Goal: Find specific page/section: Find specific page/section

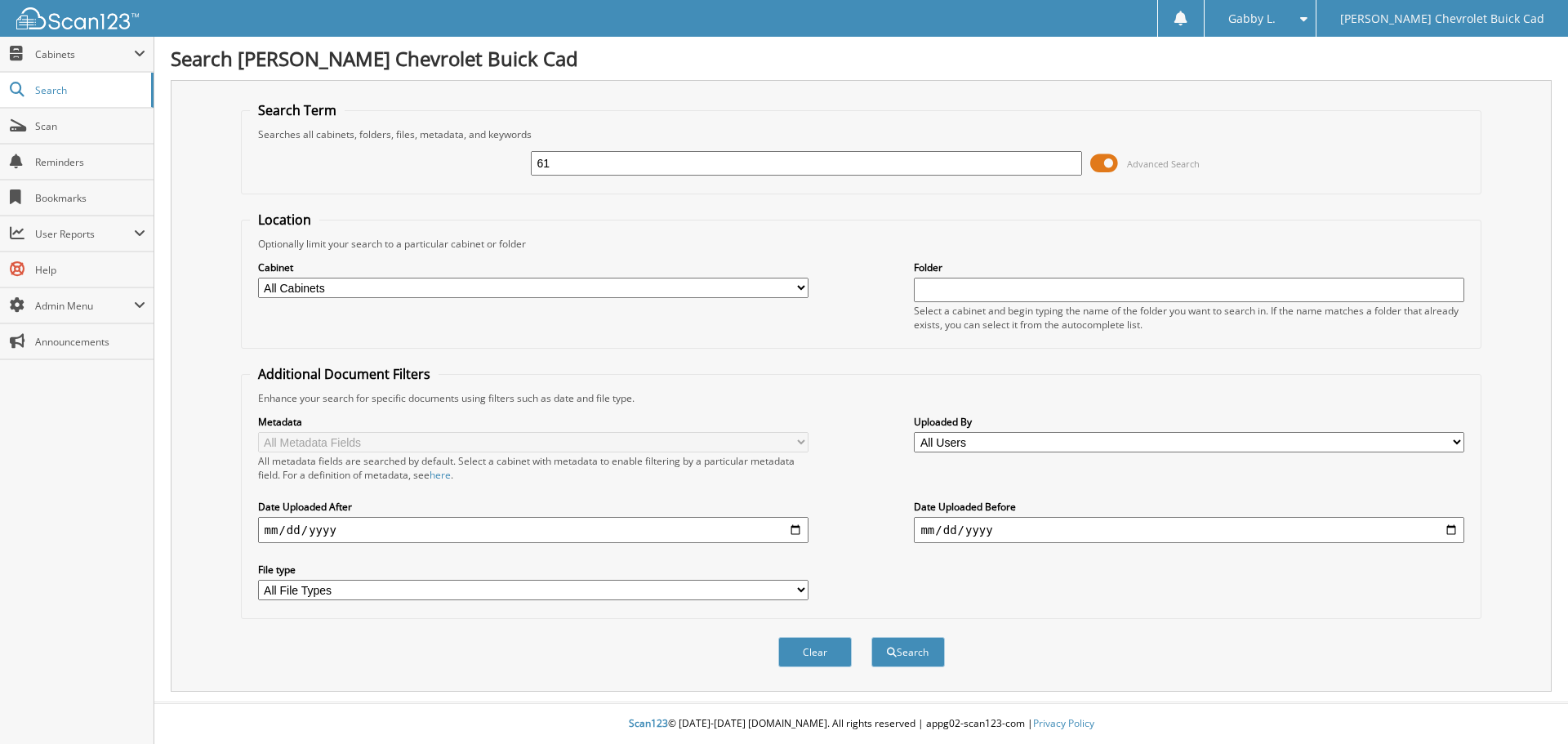
type input "6"
type input "142960t"
click at [872, 637] on button "Search" at bounding box center [908, 652] width 74 height 30
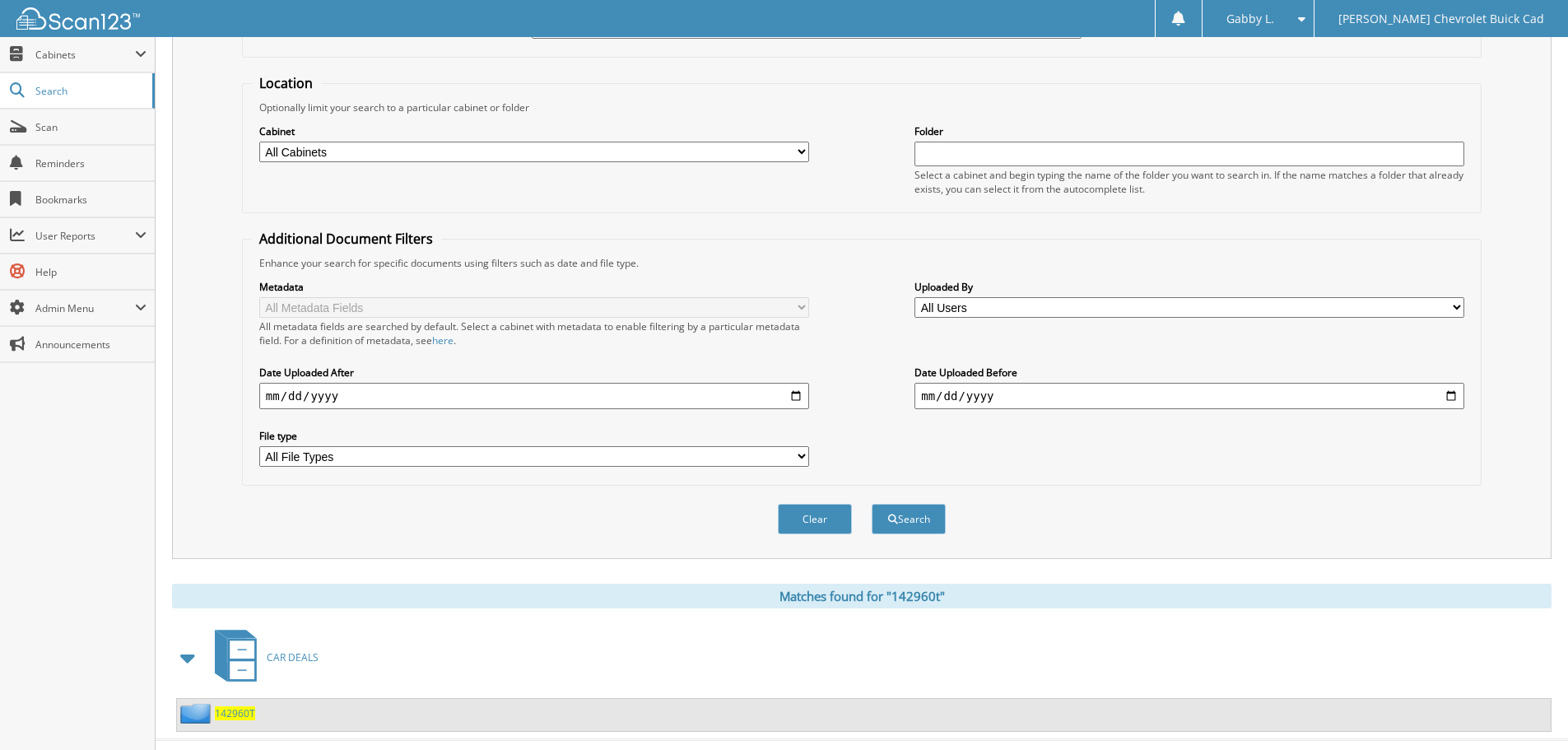
scroll to position [170, 0]
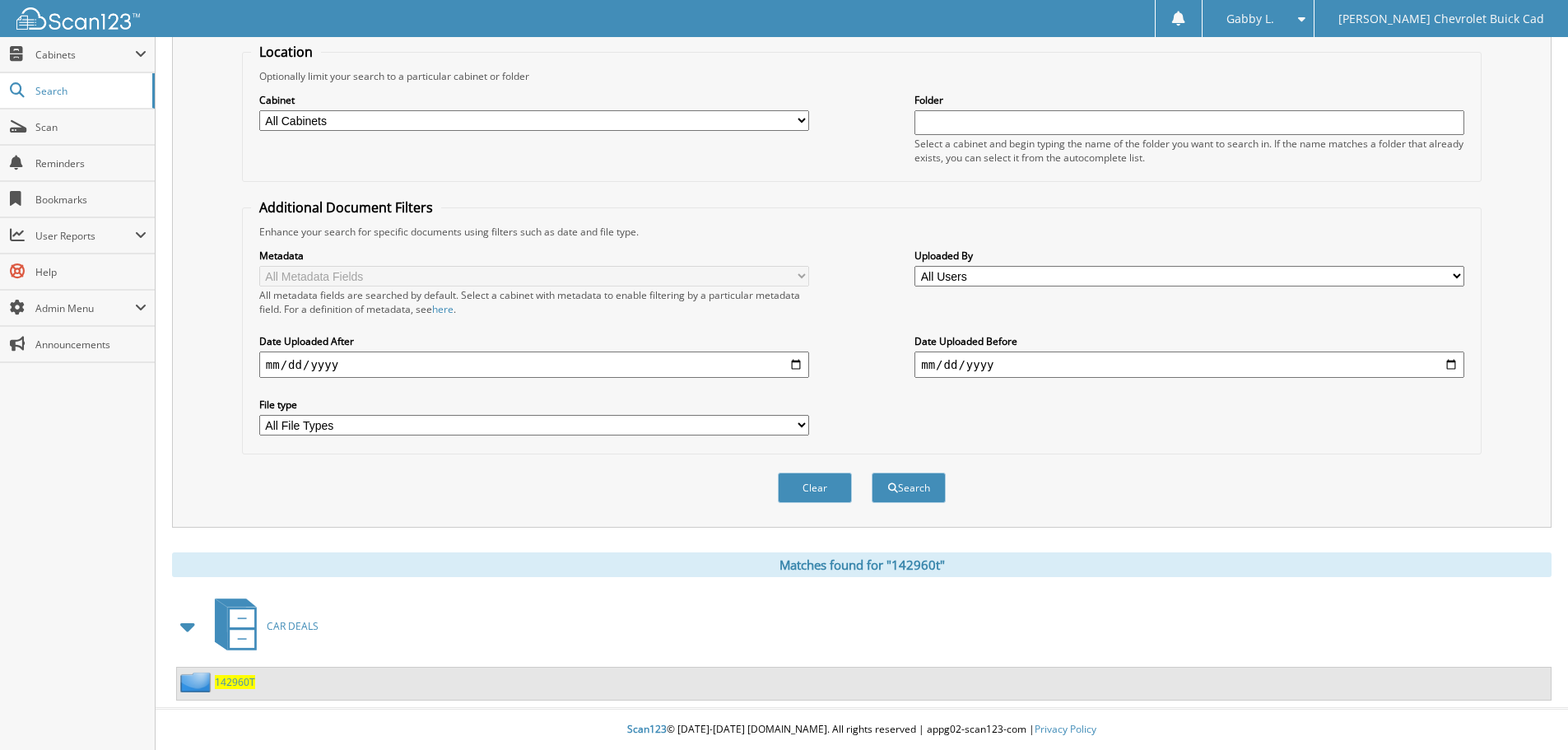
click at [219, 681] on span "142960T" at bounding box center [235, 682] width 40 height 14
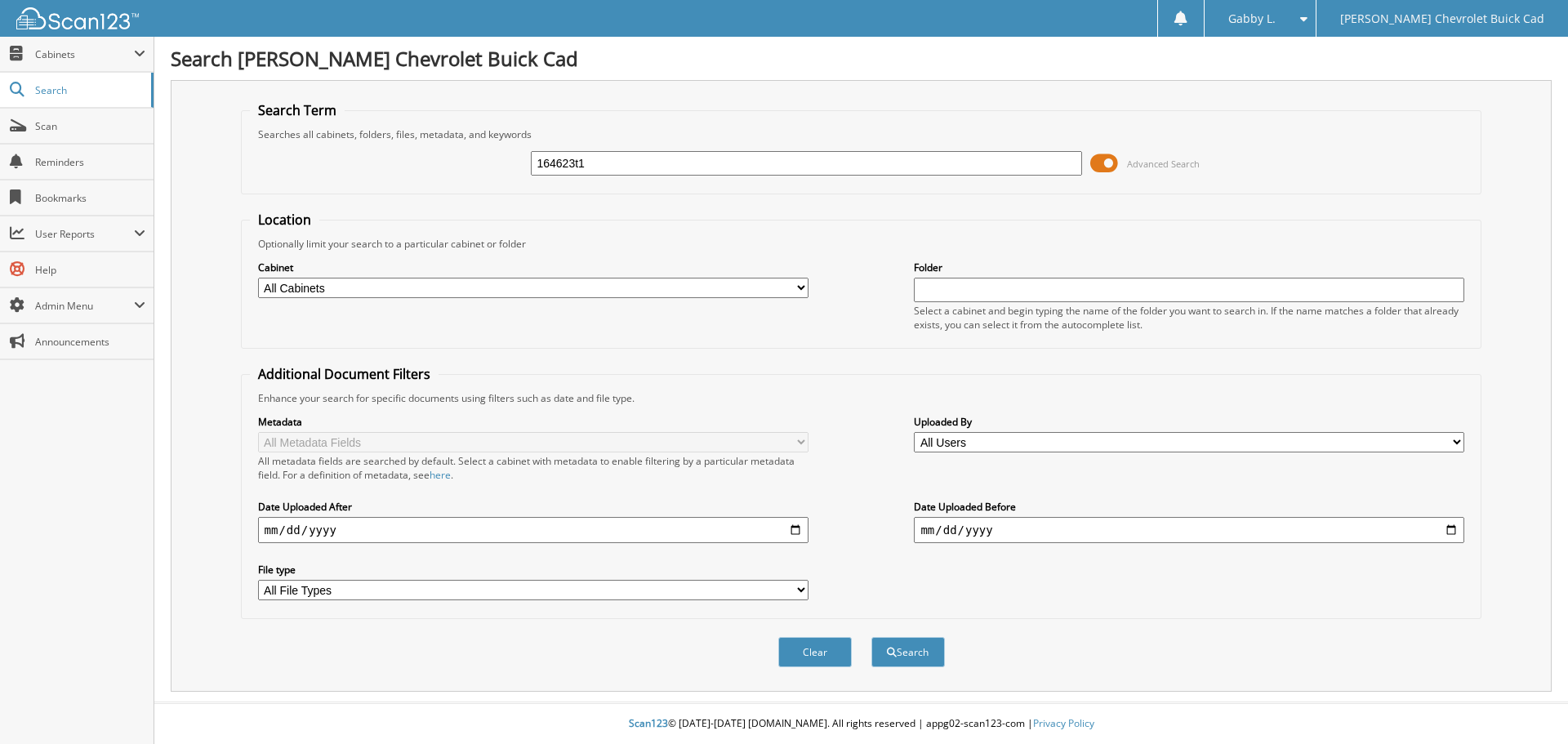
type input "164623t1"
click at [872, 637] on button "Search" at bounding box center [908, 652] width 74 height 30
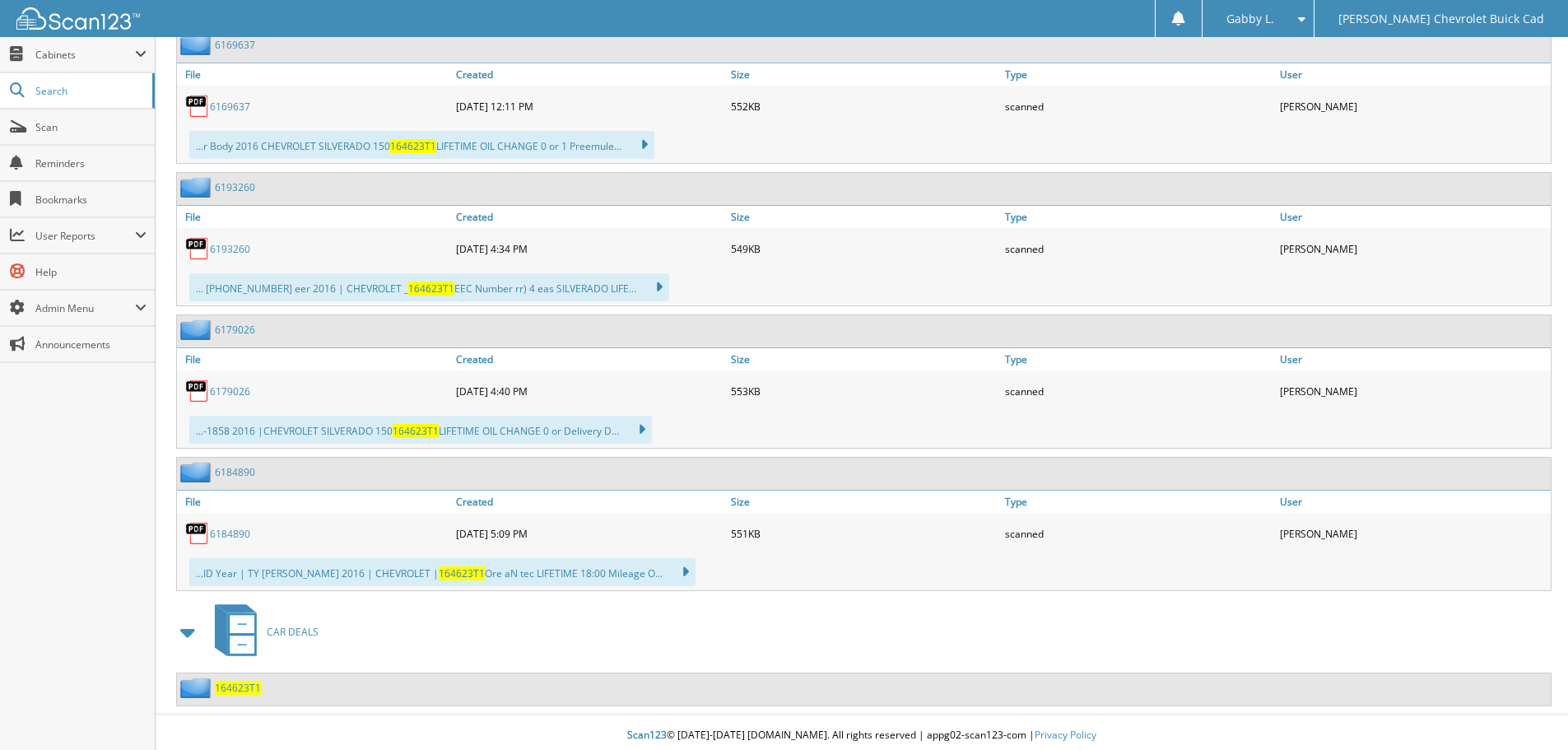
scroll to position [955, 0]
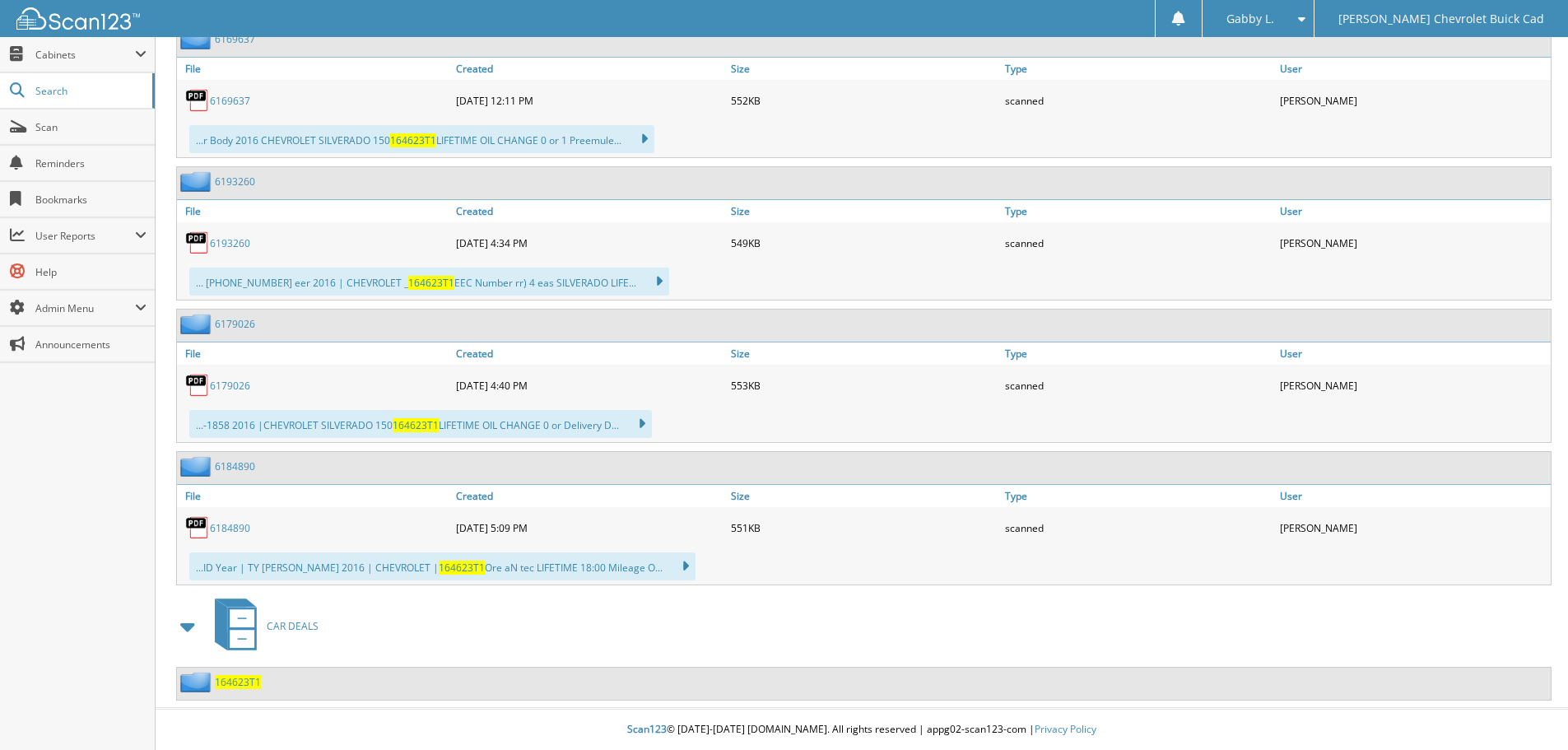
click at [250, 683] on span "164623T1" at bounding box center [237, 682] width 47 height 14
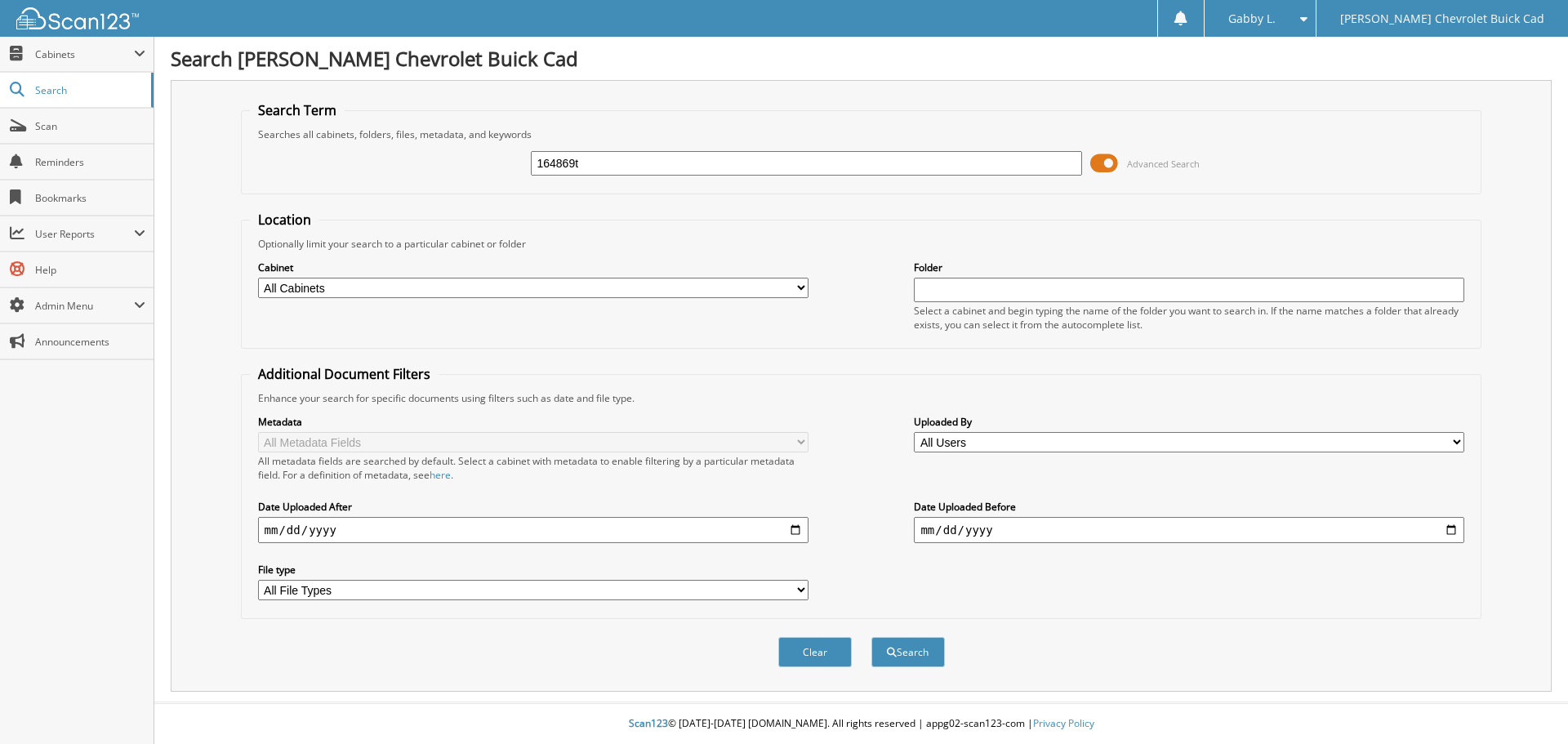
type input "164869t"
click at [872, 637] on button "Search" at bounding box center [908, 652] width 74 height 30
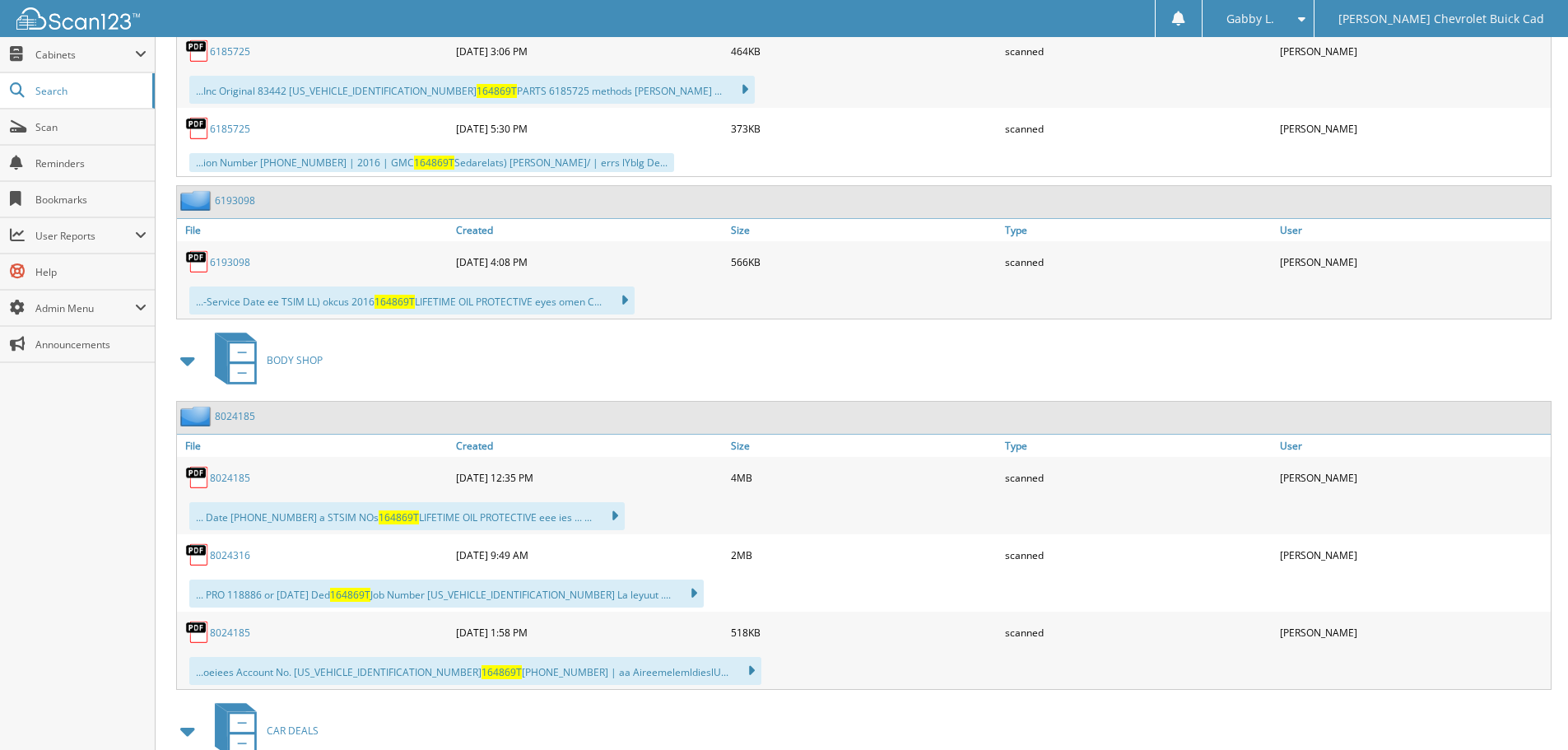
scroll to position [1320, 0]
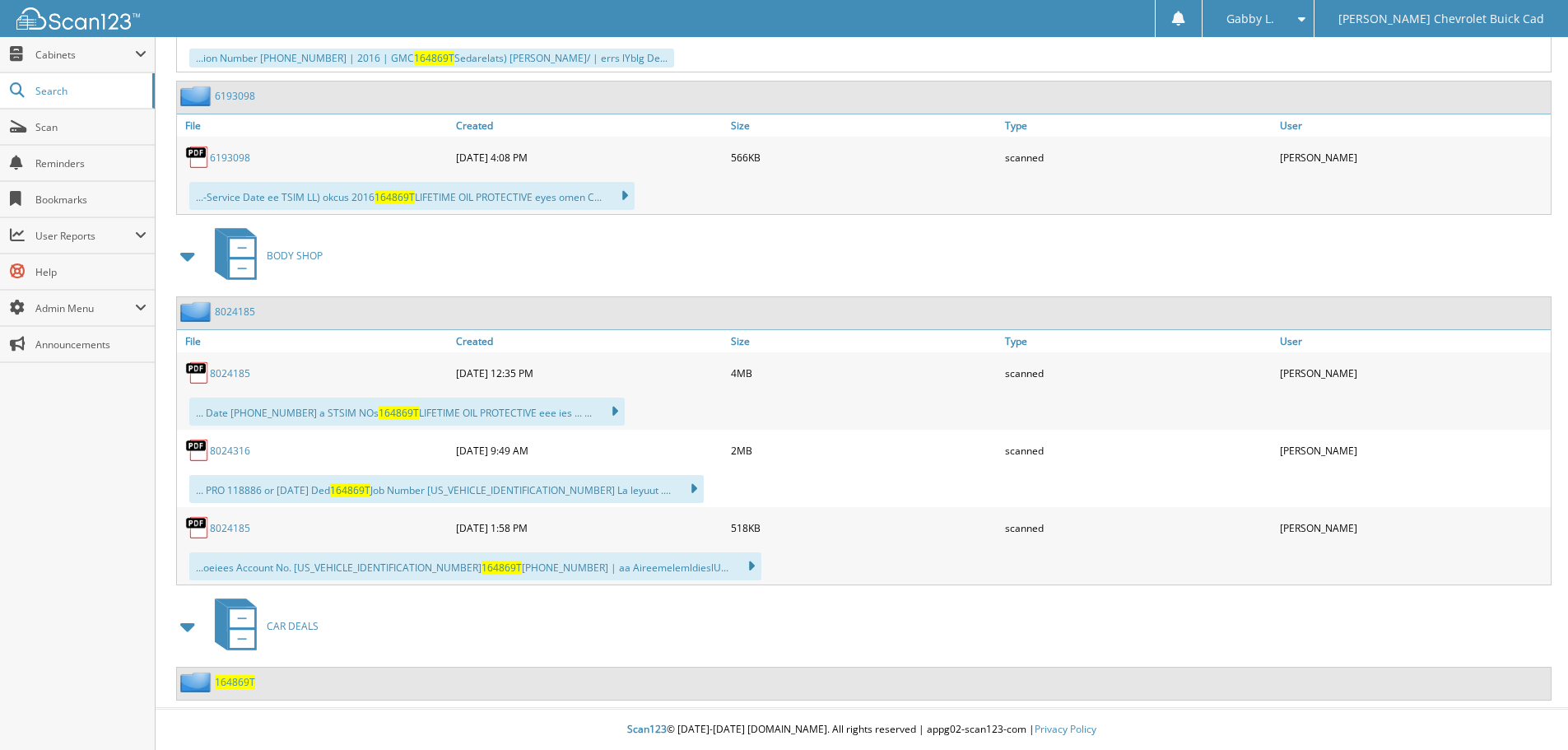
click at [232, 684] on span "164869T" at bounding box center [235, 682] width 40 height 14
